Goal: Task Accomplishment & Management: Use online tool/utility

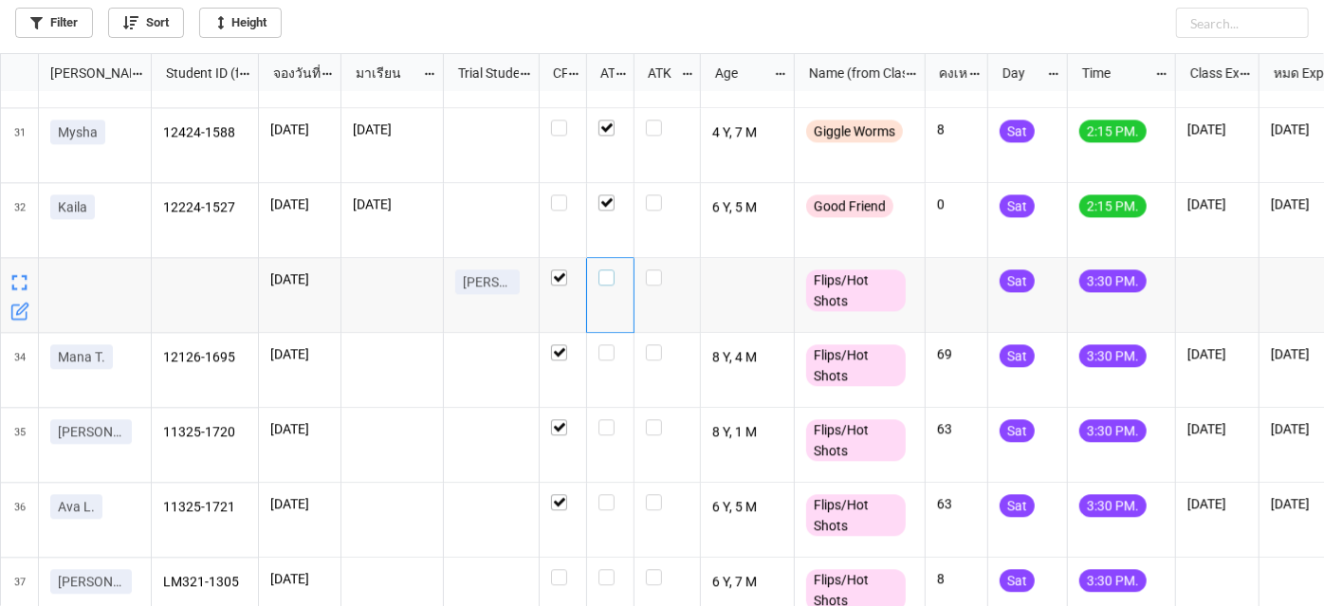
click at [614, 269] on label "grid" at bounding box center [611, 269] width 24 height 0
click at [608, 344] on label "grid" at bounding box center [611, 344] width 24 height 0
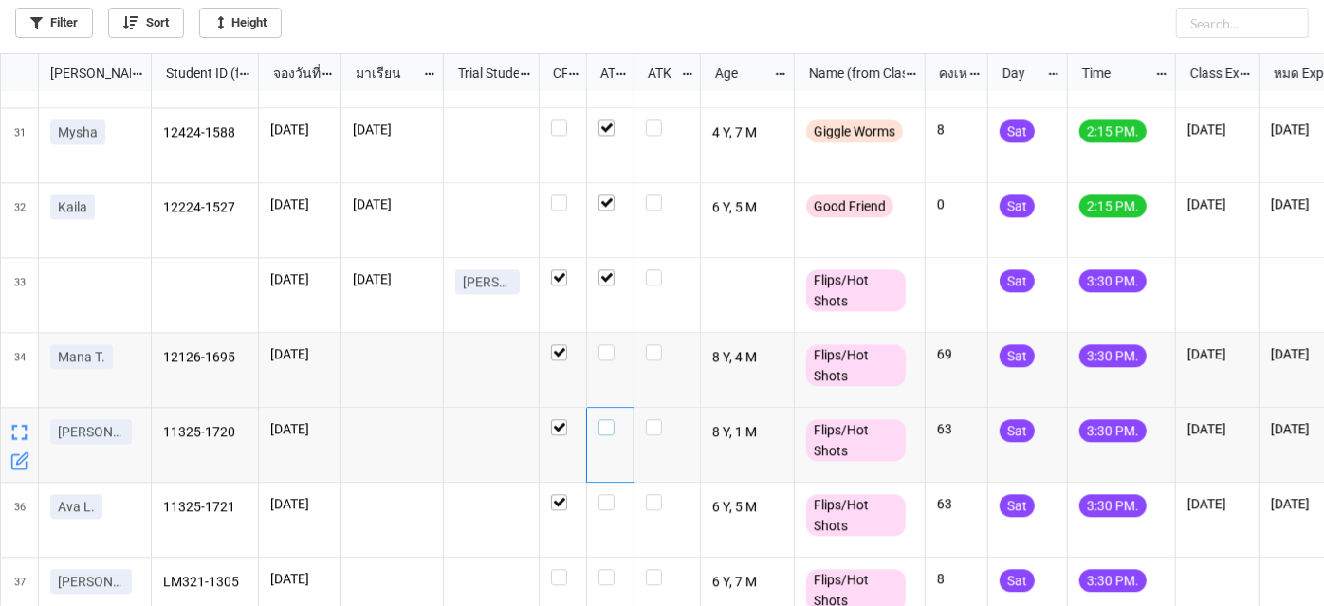
click at [608, 419] on label "grid" at bounding box center [611, 419] width 24 height 0
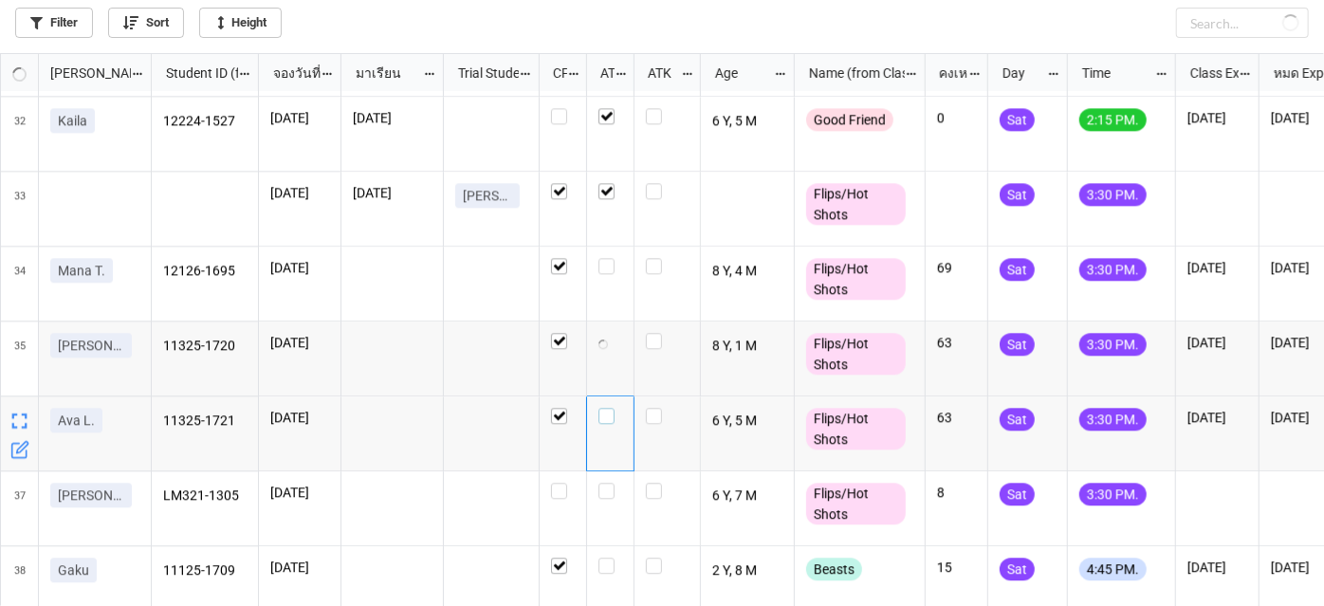
click at [605, 408] on label "grid" at bounding box center [611, 408] width 24 height 0
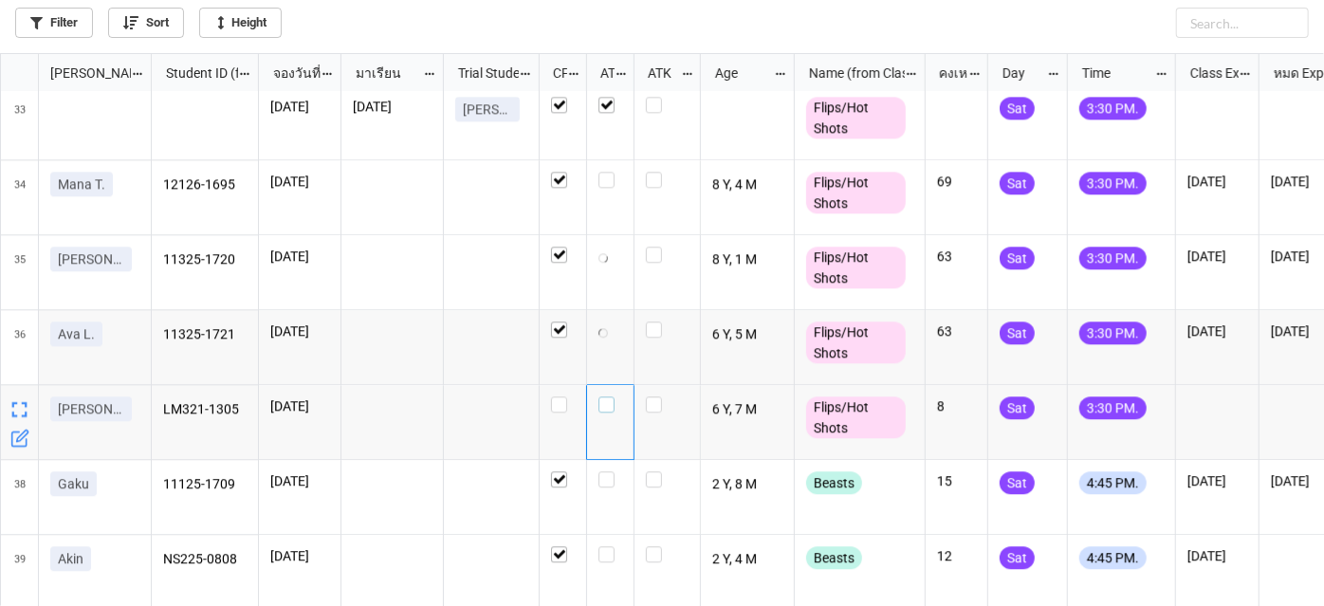
click at [609, 397] on label "grid" at bounding box center [611, 397] width 24 height 0
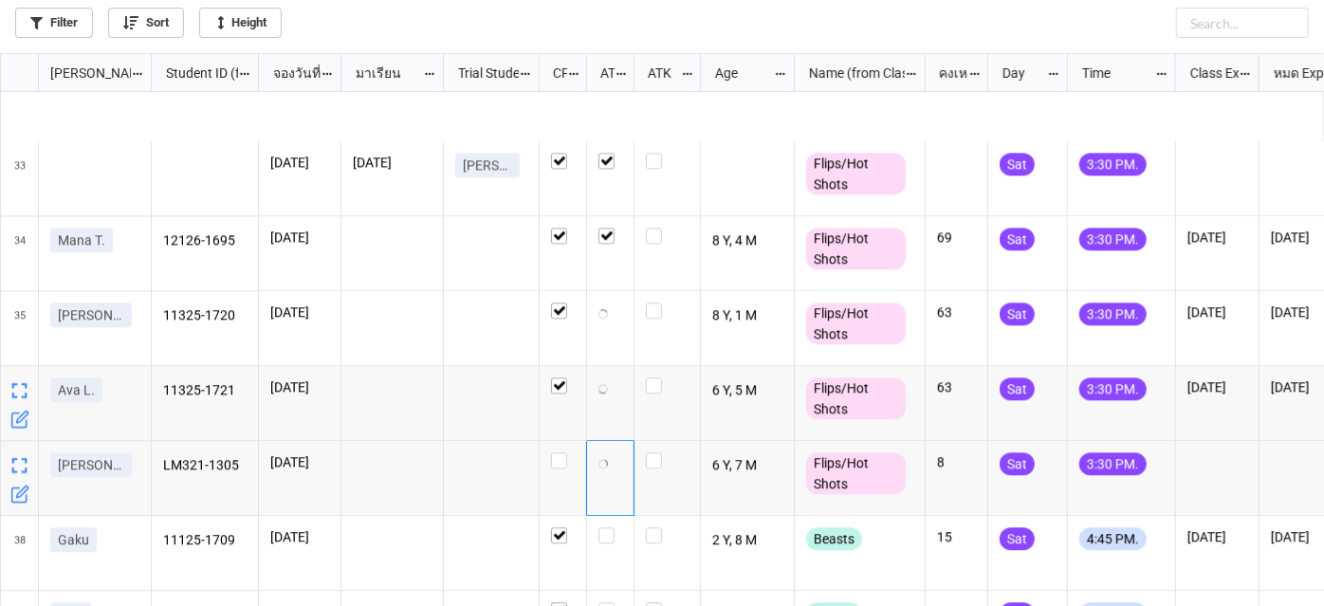
checkbox input "true"
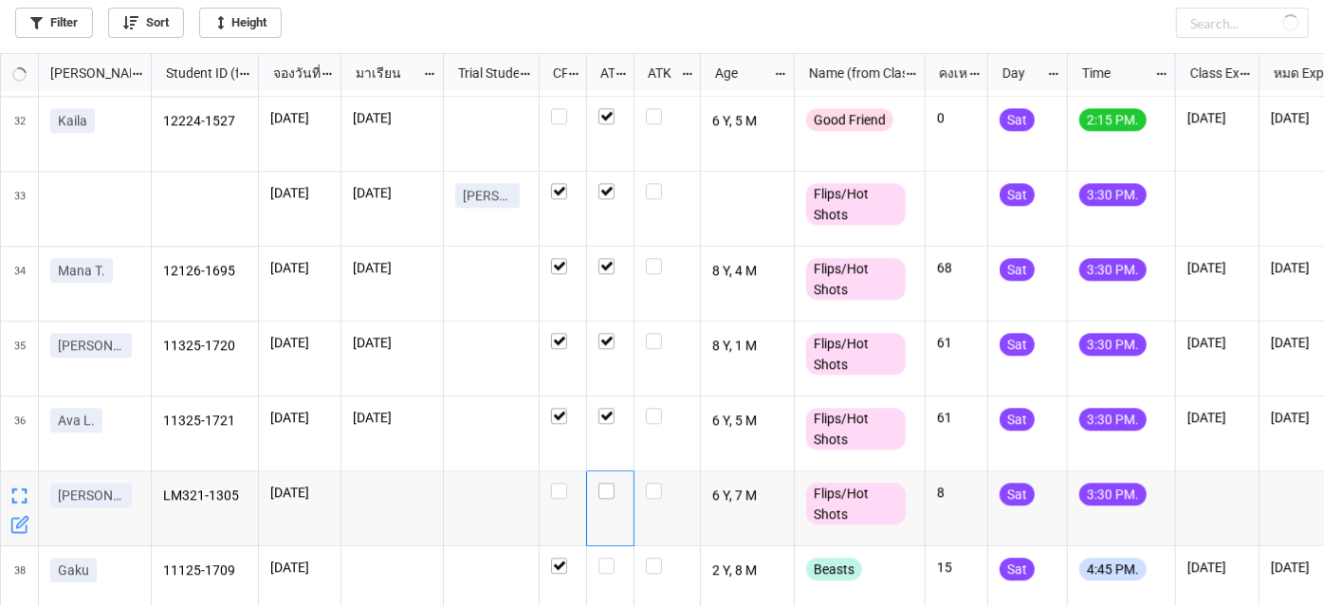
click at [608, 482] on div "grid" at bounding box center [610, 508] width 47 height 75
checkbox input "true"
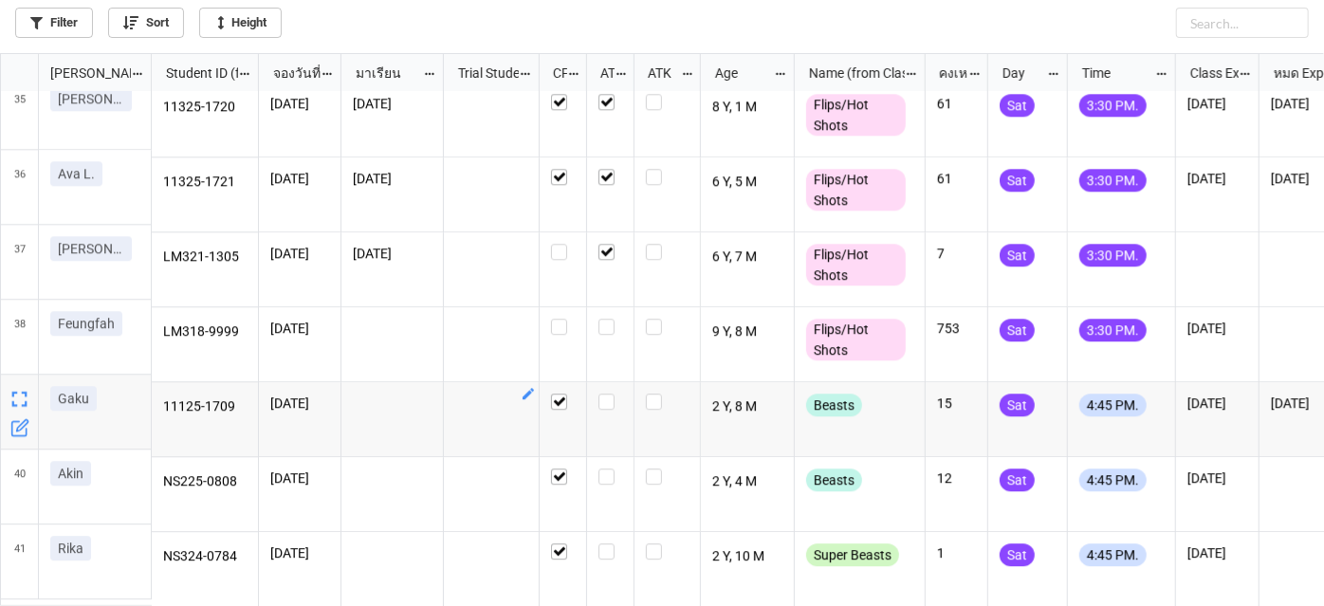
scroll to position [2566, 0]
click at [619, 319] on div "grid" at bounding box center [611, 327] width 24 height 16
click at [568, 319] on div "grid" at bounding box center [563, 327] width 24 height 16
click at [563, 401] on div "grid" at bounding box center [563, 419] width 47 height 75
click at [563, 394] on label "grid" at bounding box center [563, 394] width 24 height 0
